Goal: Task Accomplishment & Management: Use online tool/utility

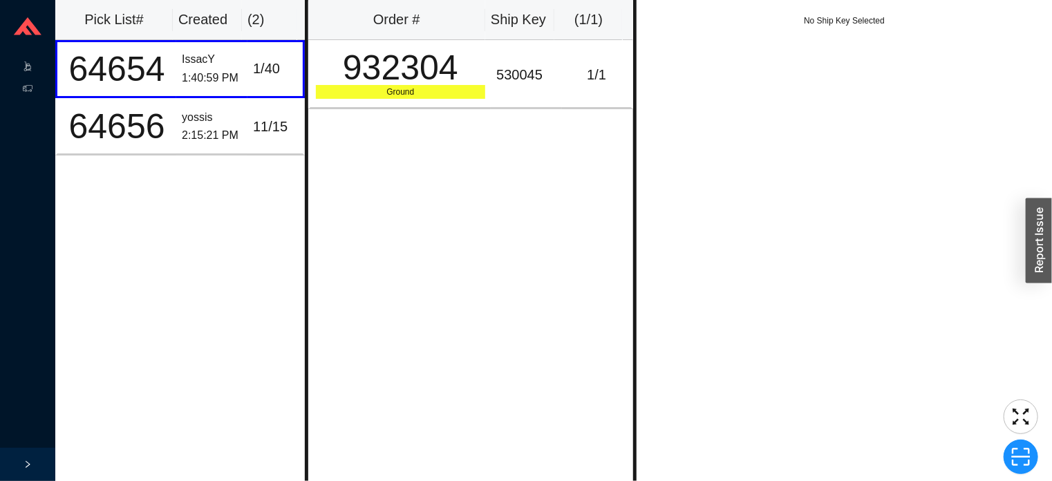
click at [28, 71] on icon at bounding box center [28, 71] width 5 height 1
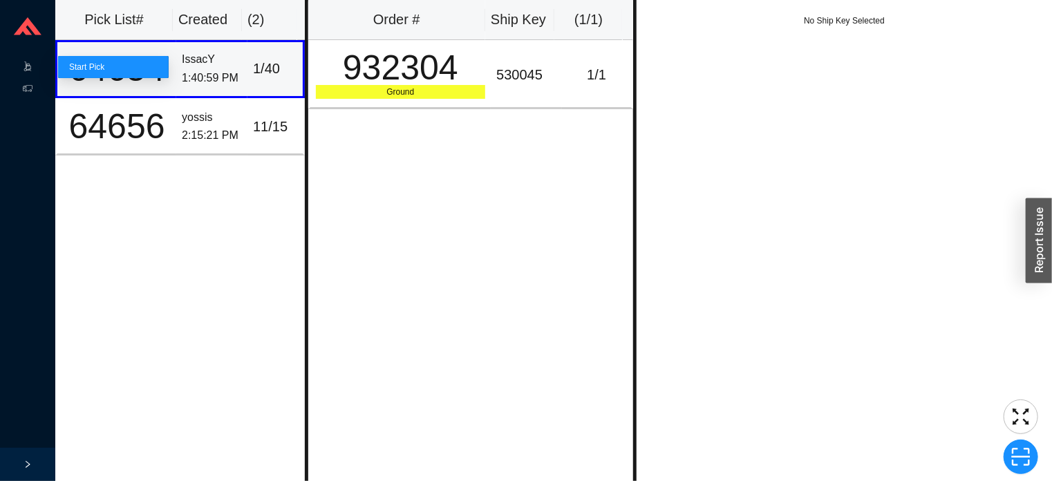
click at [109, 78] on div "64654" at bounding box center [117, 69] width 108 height 35
click at [38, 68] on icon at bounding box center [40, 68] width 7 height 0
click at [104, 72] on link "Start Pick" at bounding box center [86, 67] width 35 height 10
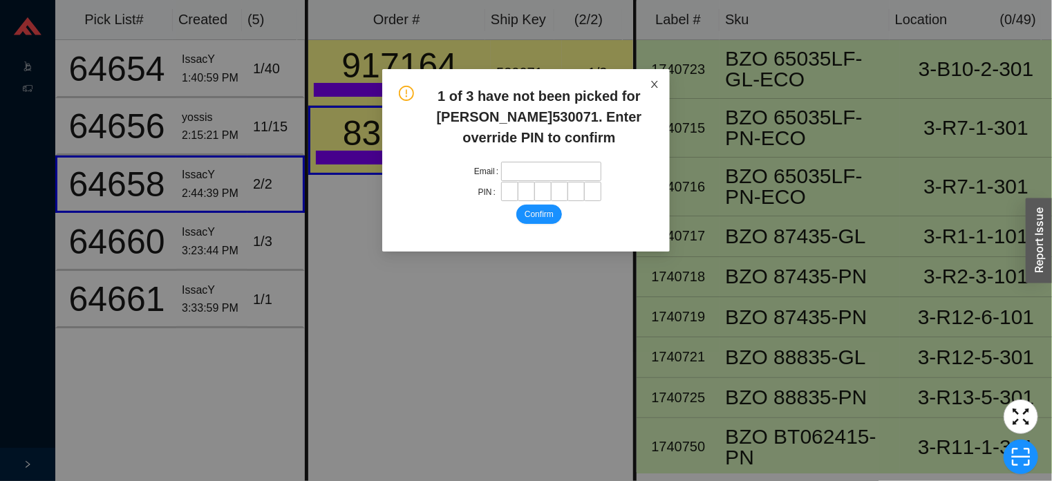
click at [647, 97] on span "Close" at bounding box center [654, 84] width 30 height 30
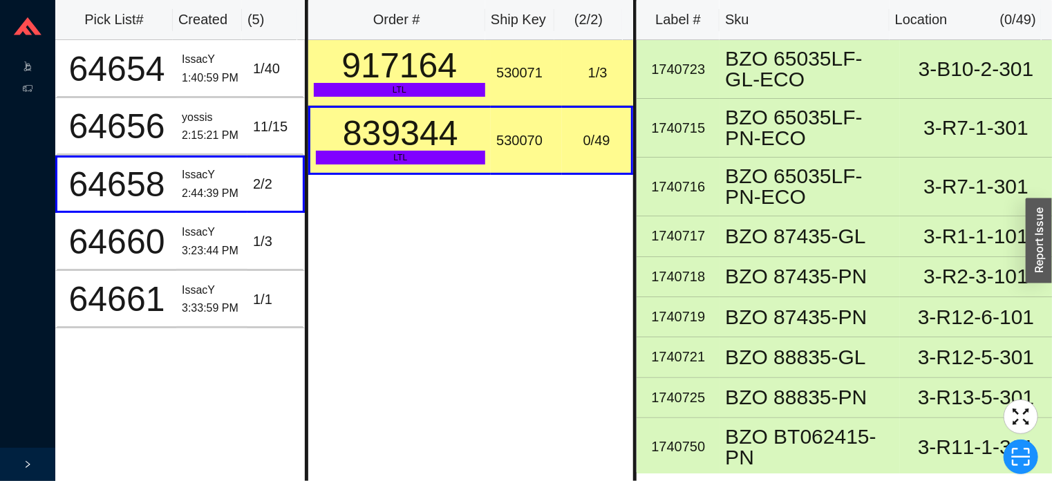
click at [506, 89] on td "530071" at bounding box center [526, 73] width 71 height 66
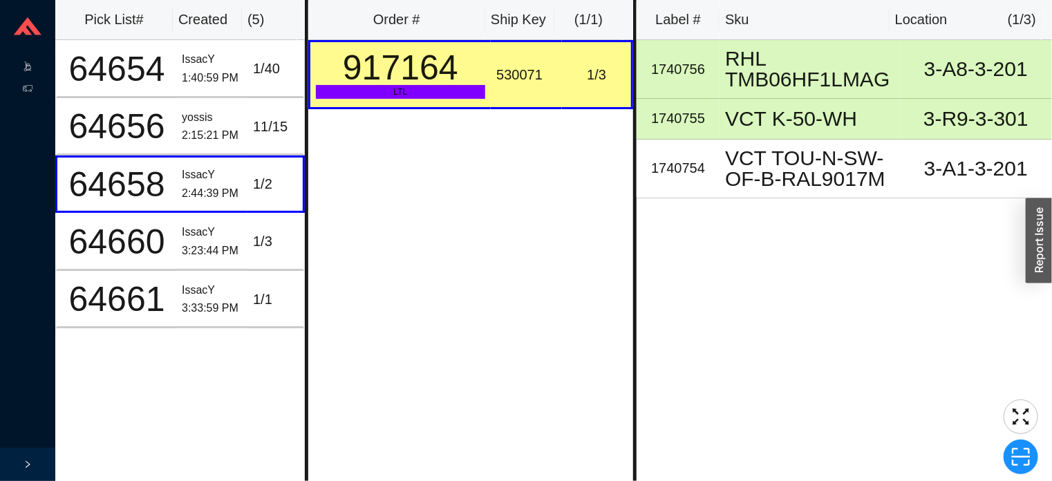
scroll to position [0, 3]
click at [158, 79] on div "64654" at bounding box center [117, 69] width 108 height 35
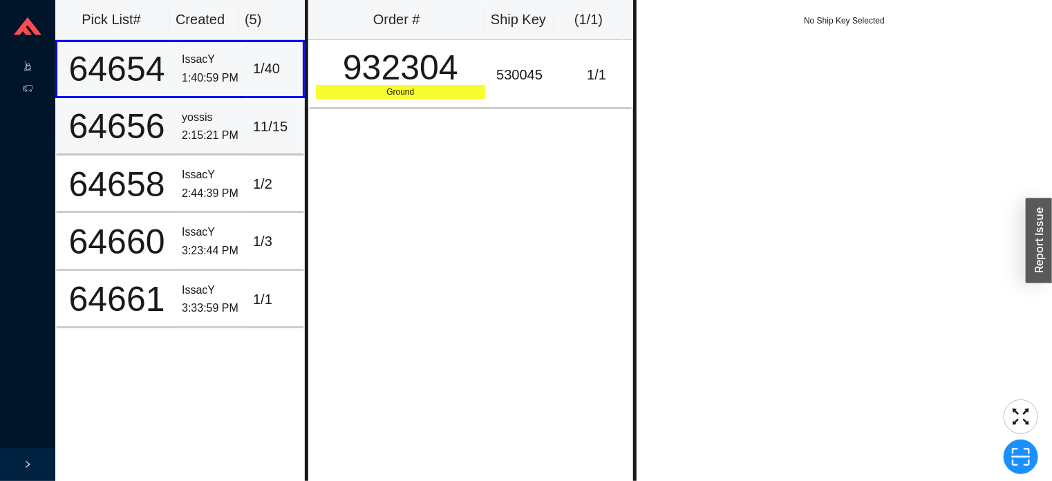
click at [156, 122] on div "64656" at bounding box center [117, 126] width 108 height 35
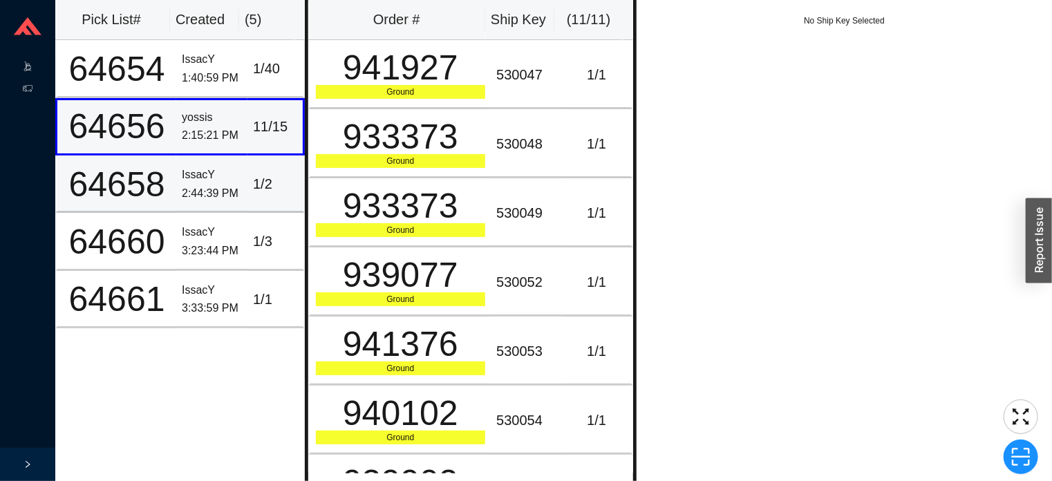
click at [158, 185] on div "64658" at bounding box center [117, 184] width 108 height 35
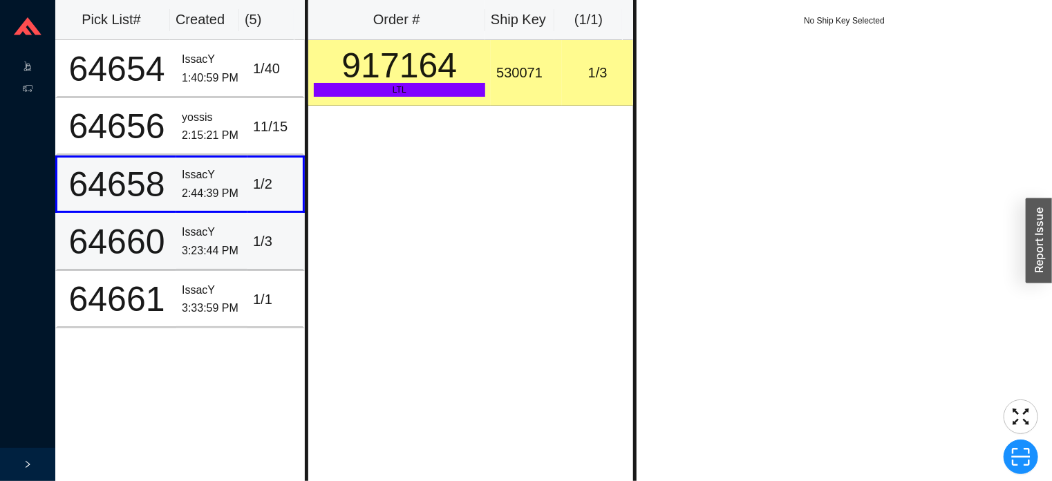
click at [182, 242] on div "3:23:44 PM" at bounding box center [212, 251] width 60 height 19
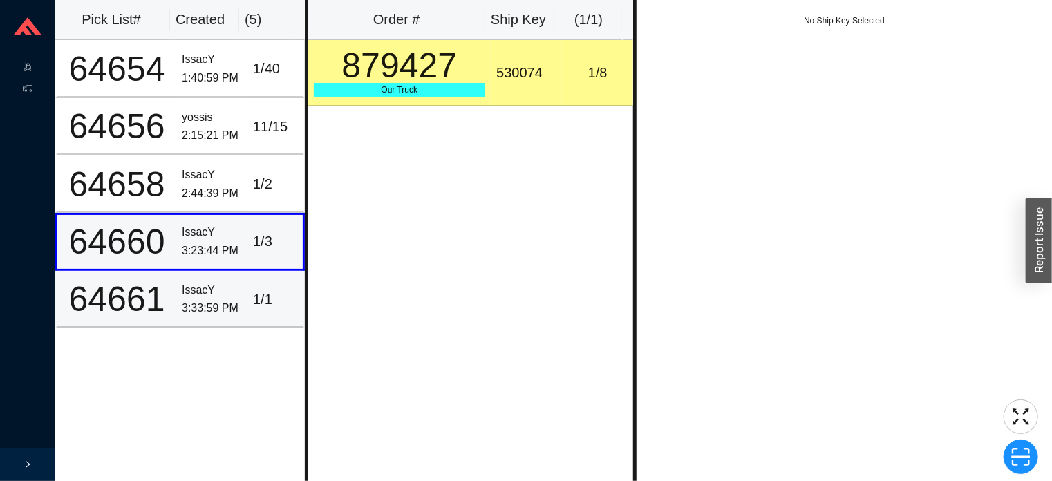
click at [194, 316] on td "IssacY 3:33:59 PM" at bounding box center [211, 299] width 71 height 57
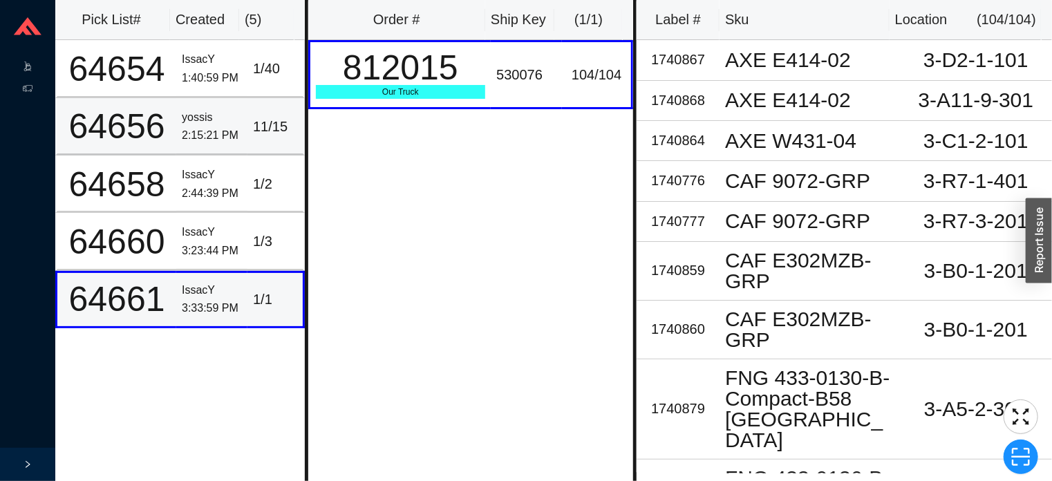
click at [167, 119] on td "64656" at bounding box center [115, 126] width 121 height 57
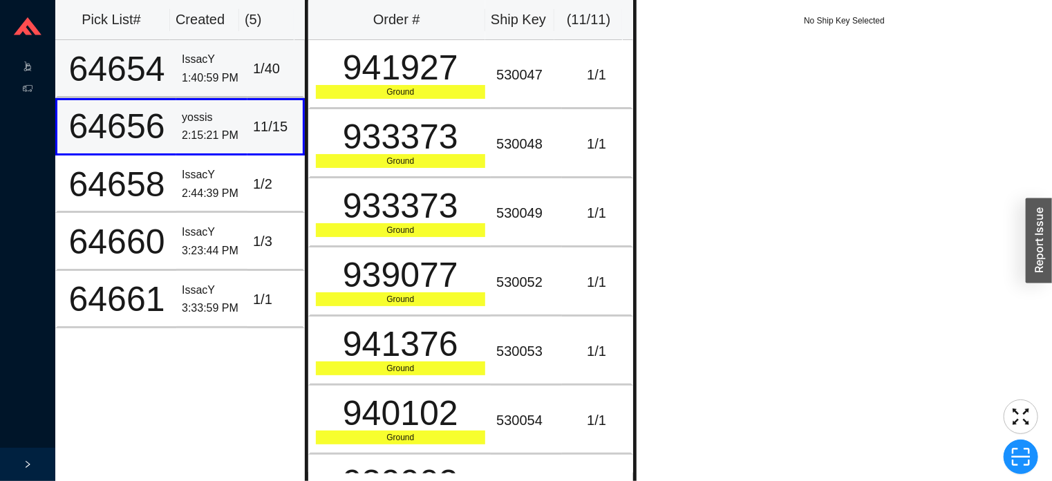
click at [151, 84] on div "64654" at bounding box center [117, 69] width 108 height 35
